Goal: Task Accomplishment & Management: Manage account settings

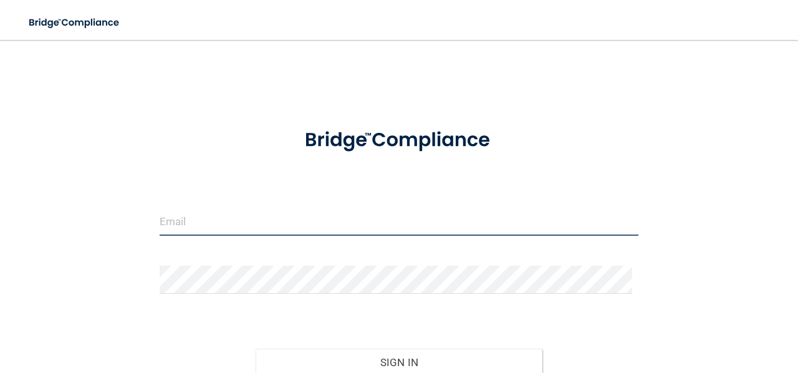
click at [281, 213] on input "email" at bounding box center [399, 222] width 479 height 28
type input "[PERSON_NAME][EMAIL_ADDRESS][DOMAIN_NAME]"
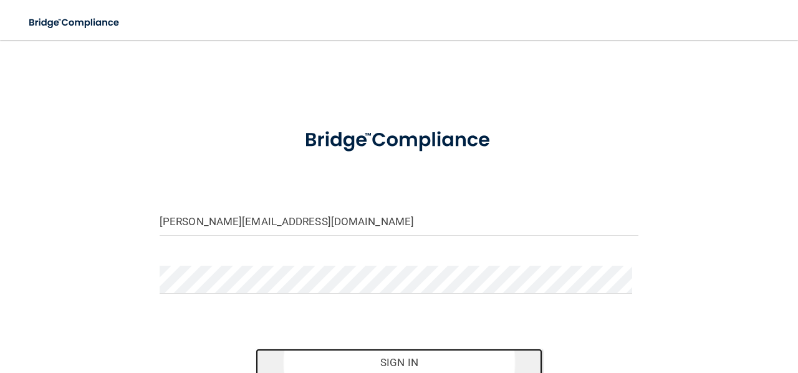
click at [392, 349] on button "Sign In" at bounding box center [400, 362] width 288 height 27
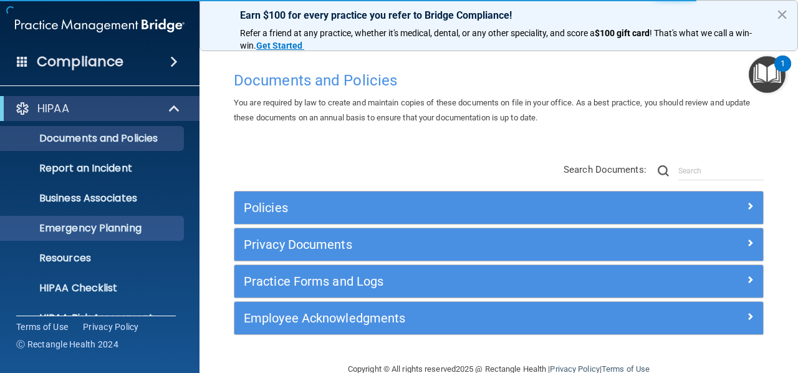
scroll to position [144, 0]
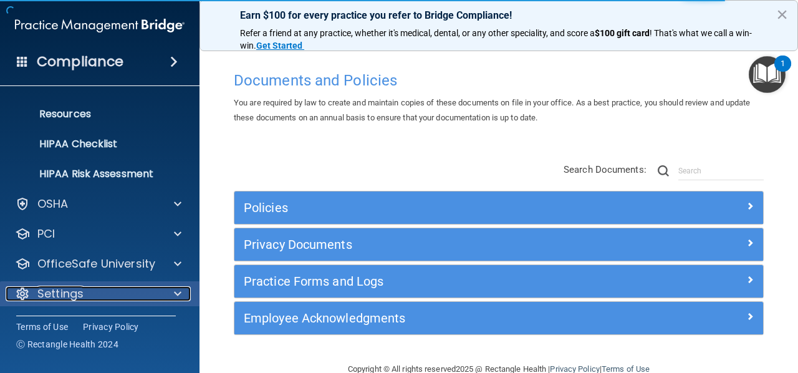
click at [120, 289] on div "Settings" at bounding box center [83, 293] width 155 height 15
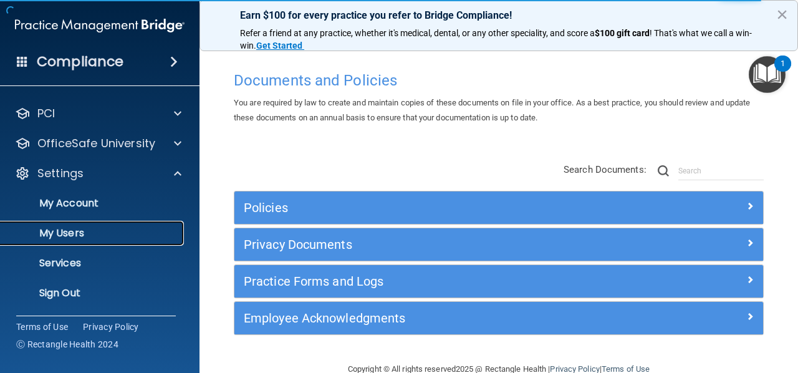
click at [99, 231] on p "My Users" at bounding box center [93, 233] width 170 height 12
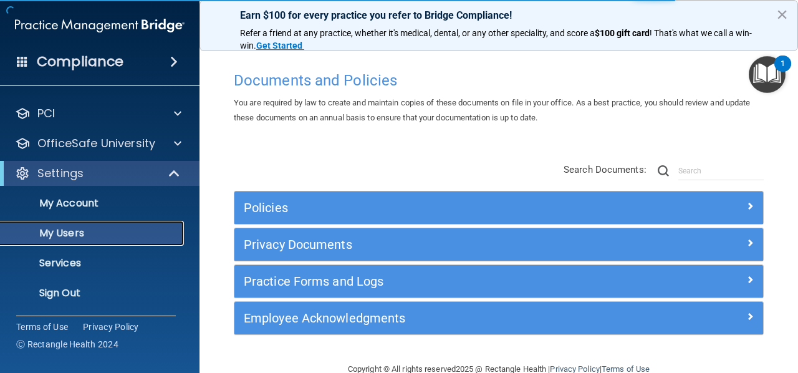
scroll to position [54, 0]
select select "20"
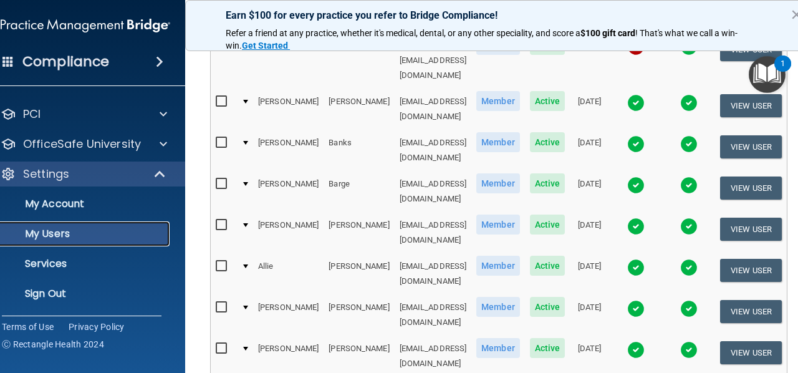
scroll to position [324, 0]
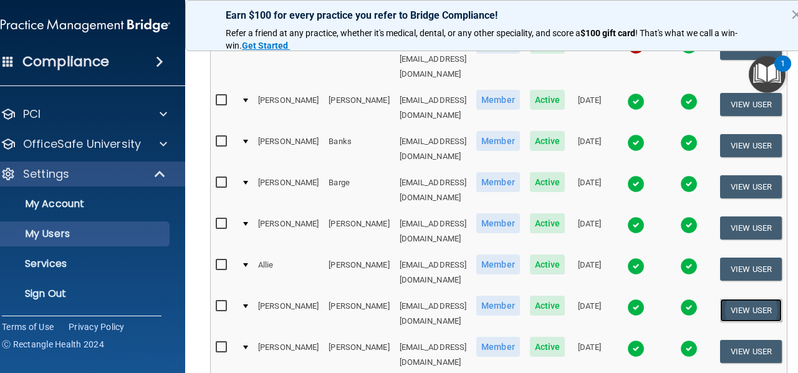
click at [764, 299] on button "View User" at bounding box center [751, 310] width 62 height 23
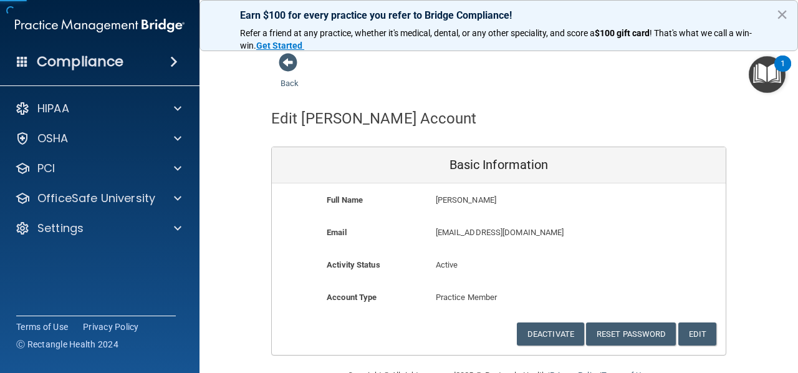
scroll to position [31, 0]
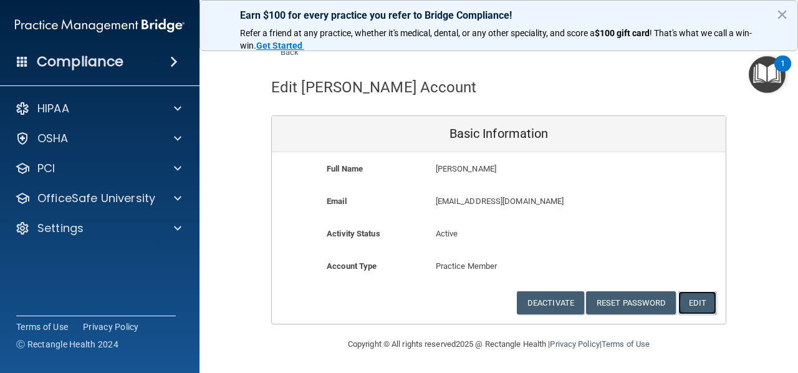
click at [702, 305] on button "Edit" at bounding box center [698, 302] width 38 height 23
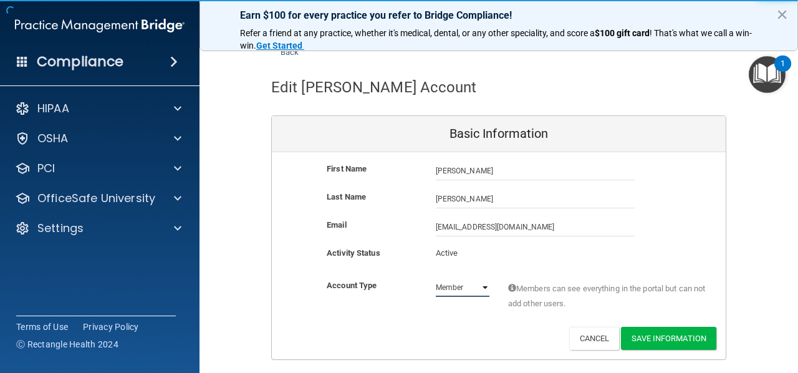
click at [463, 285] on select "Admin Member" at bounding box center [463, 287] width 54 height 19
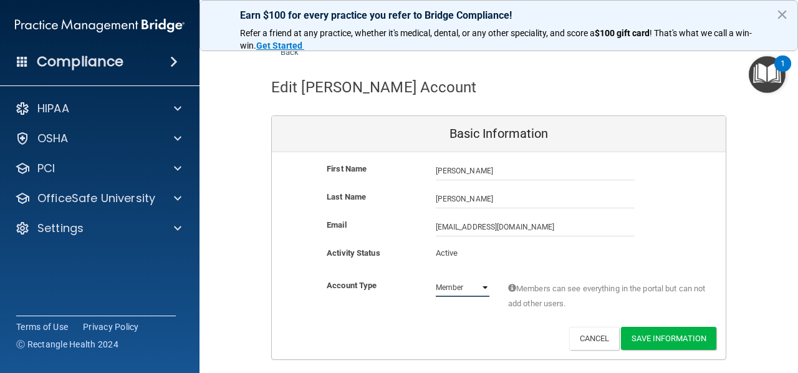
select select "practice_admin"
click at [436, 278] on select "Admin Member" at bounding box center [463, 287] width 54 height 19
click at [684, 334] on button "Save Information" at bounding box center [668, 338] width 95 height 23
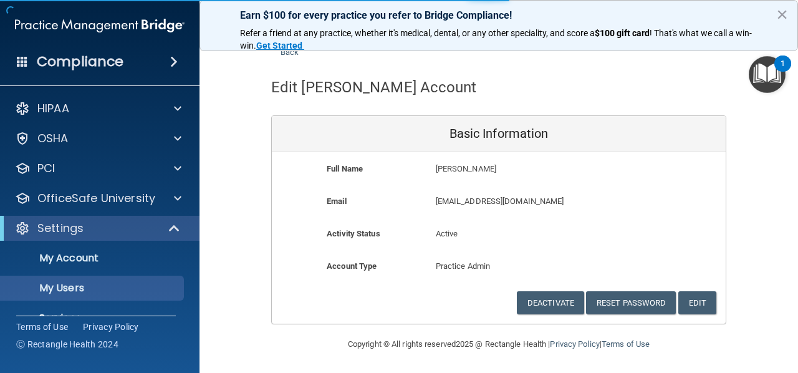
select select "20"
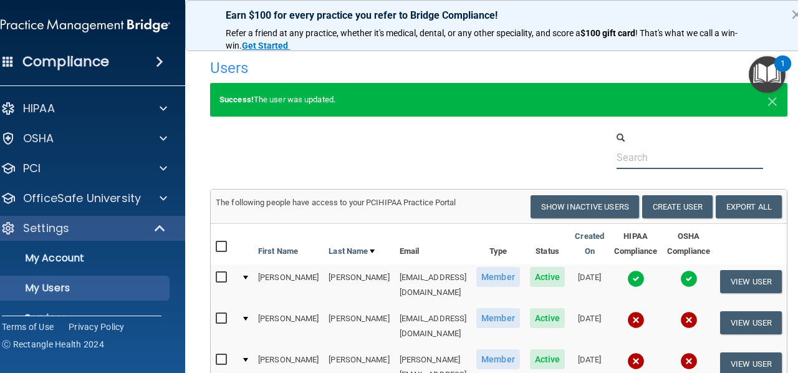
click at [671, 166] on input "text" at bounding box center [690, 157] width 147 height 23
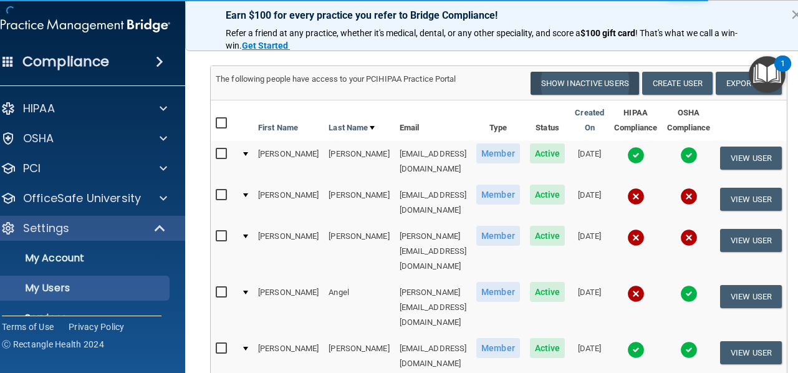
scroll to position [80, 0]
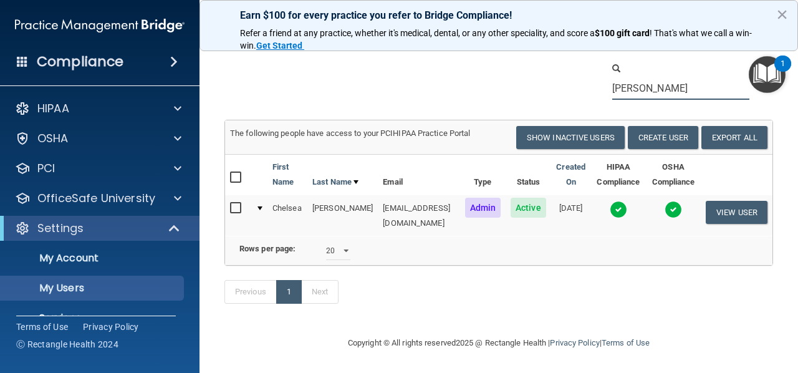
type input "[PERSON_NAME]"
